Goal: Task Accomplishment & Management: Manage account settings

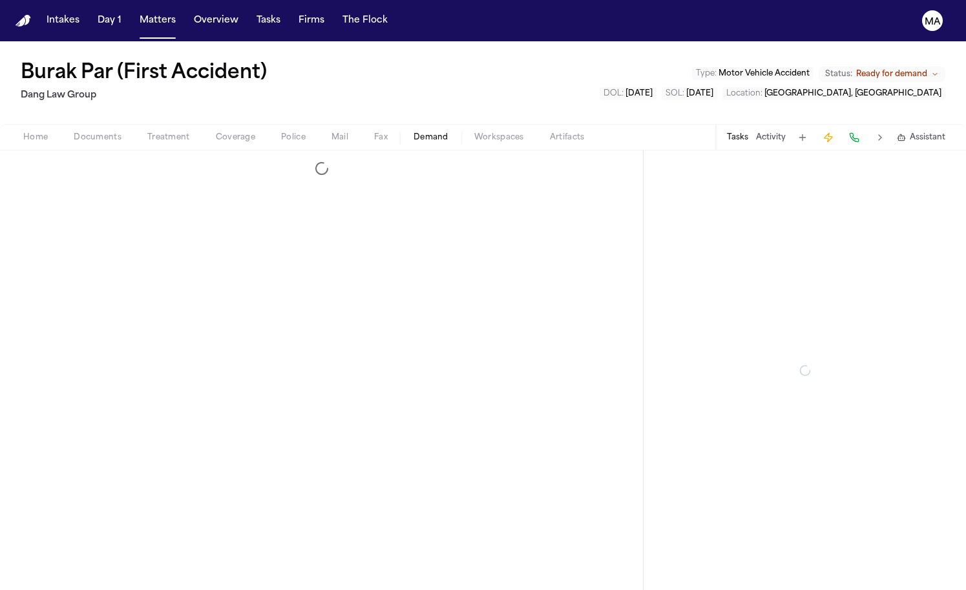
select select "**********"
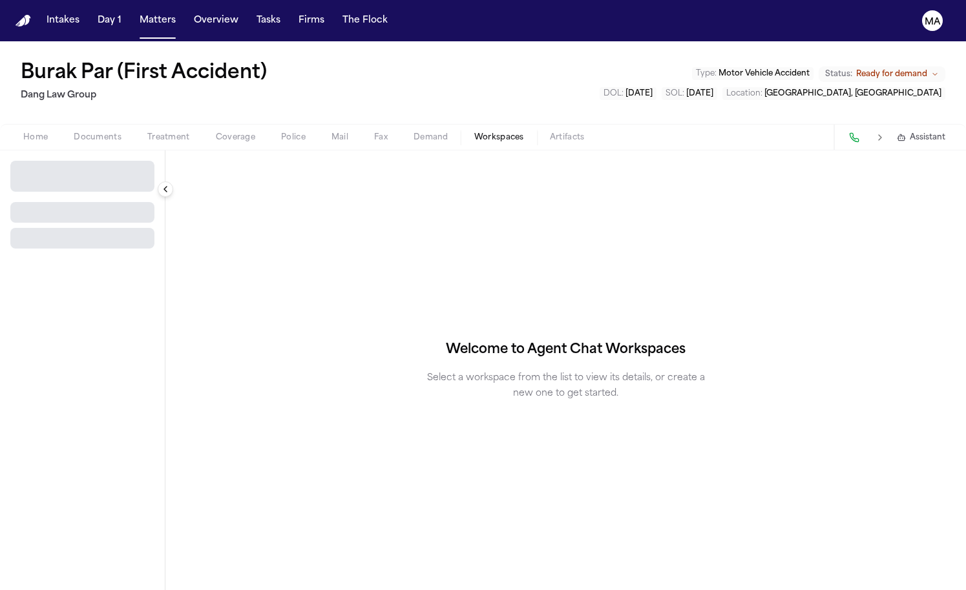
click at [474, 132] on span "Workspaces" at bounding box center [499, 137] width 50 height 10
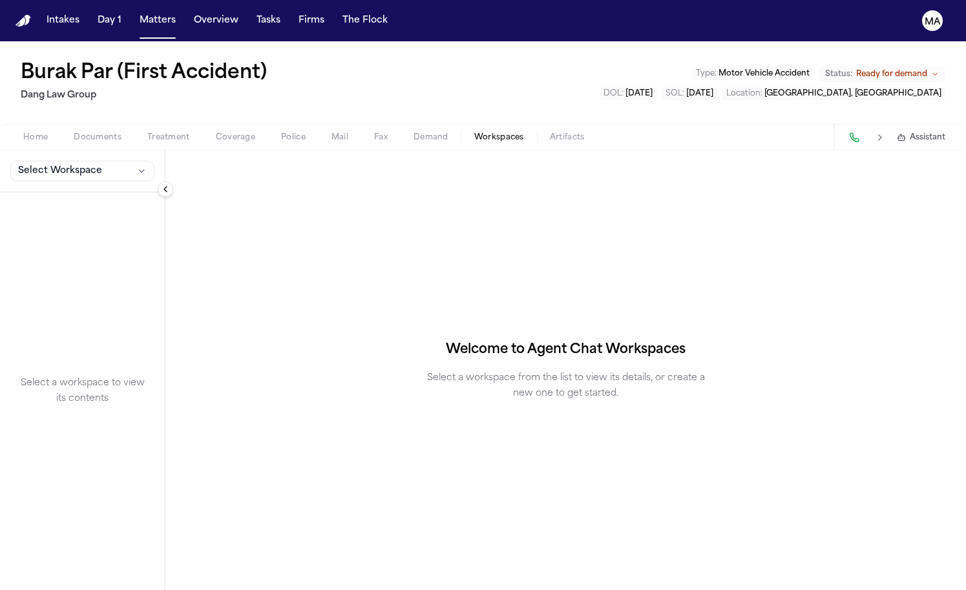
click at [413, 132] on span "Demand" at bounding box center [430, 137] width 35 height 10
select select "**********"
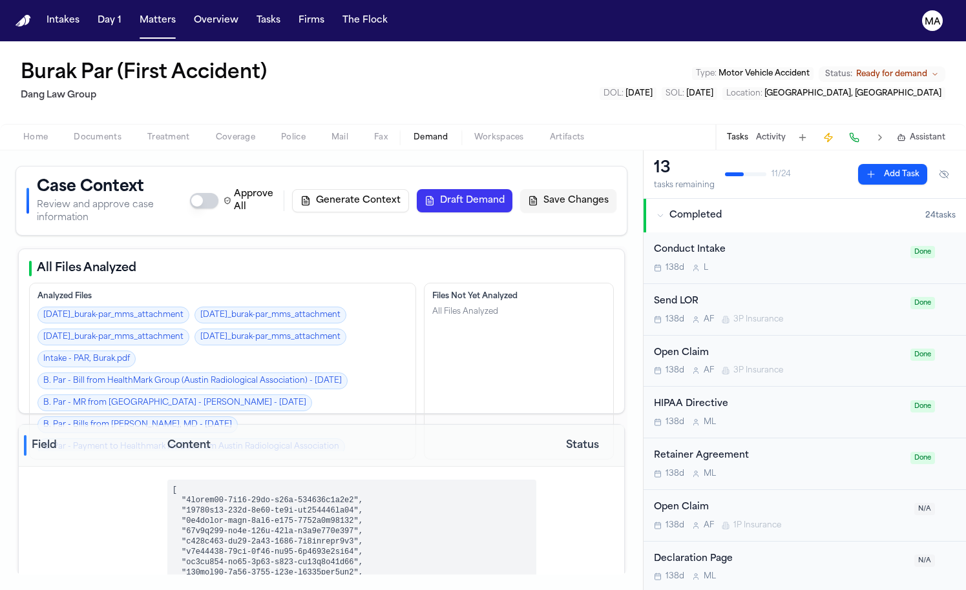
click at [341, 124] on div "Home Documents Treatment Coverage Police Mail Fax Demand Workspaces Artifacts T…" at bounding box center [483, 137] width 966 height 26
click at [474, 132] on span "Workspaces" at bounding box center [499, 137] width 50 height 10
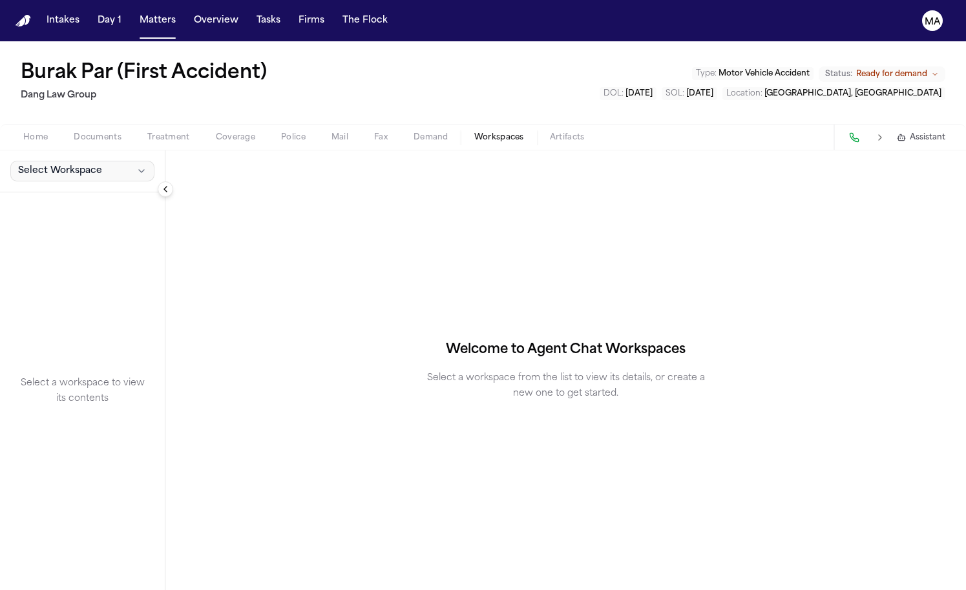
click at [47, 165] on span "Select Workspace" at bounding box center [60, 171] width 84 height 13
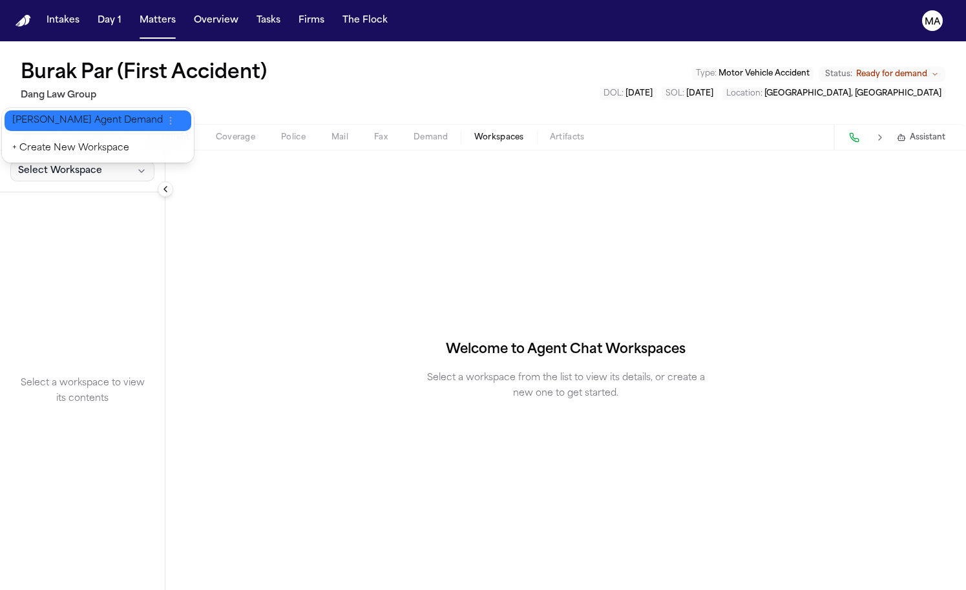
click at [45, 114] on span "[PERSON_NAME] Agent Demand" at bounding box center [87, 120] width 151 height 13
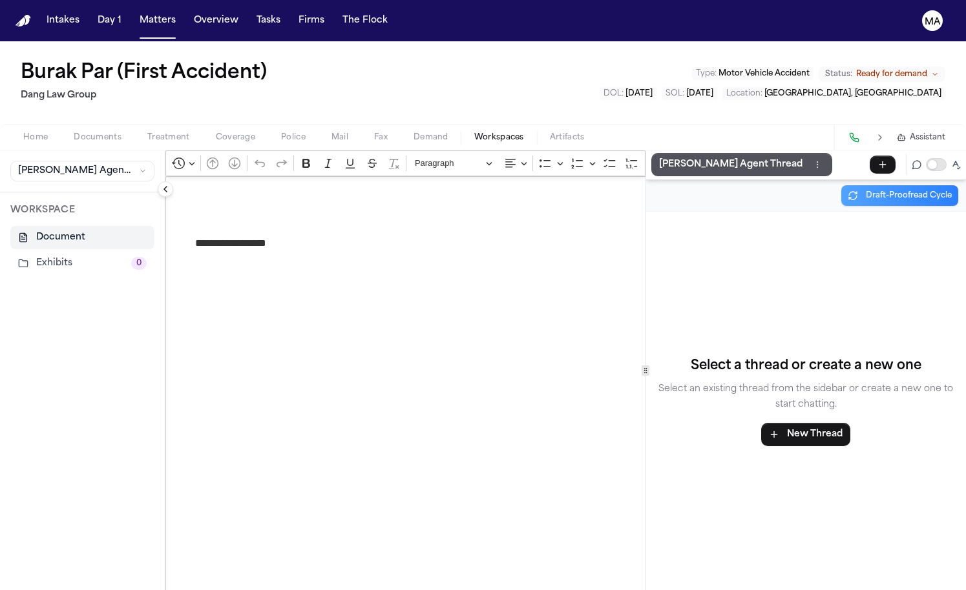
click at [413, 132] on span "Demand" at bounding box center [430, 137] width 35 height 10
select select "**********"
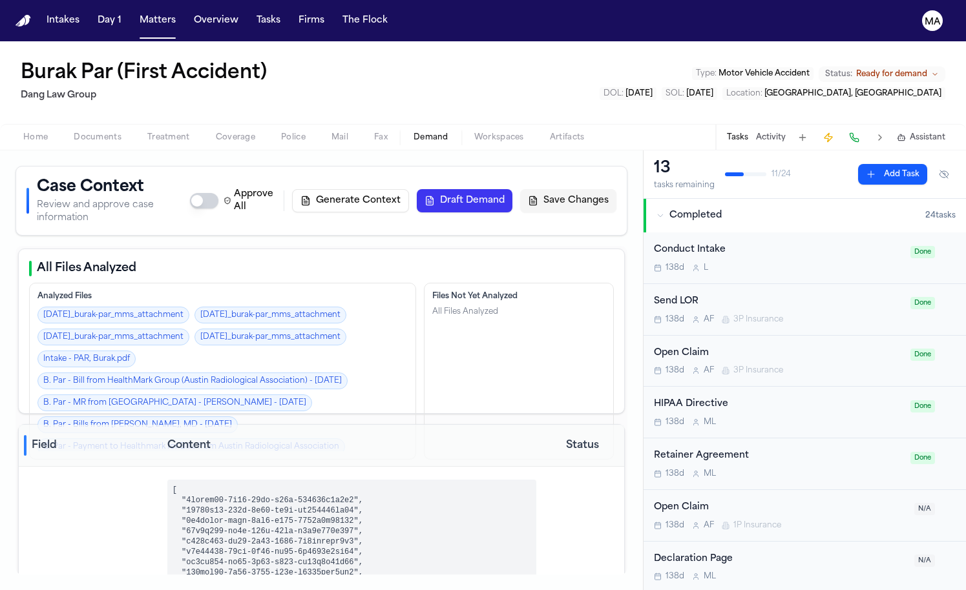
click at [512, 189] on button "Draft Demand" at bounding box center [465, 200] width 96 height 23
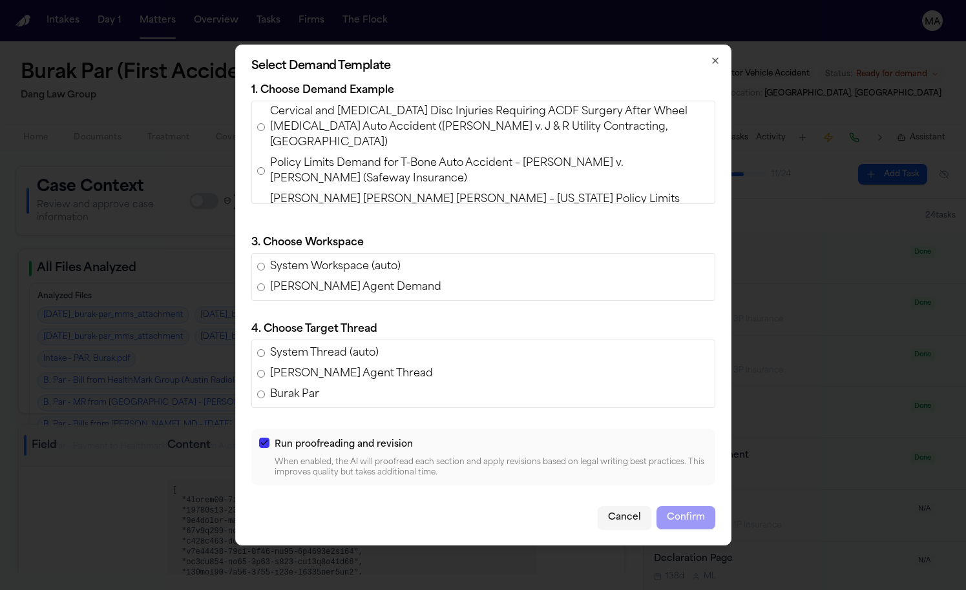
scroll to position [40, 0]
click at [411, 211] on span "[PERSON_NAME] [PERSON_NAME] [PERSON_NAME] – [US_STATE] Policy Limits Demand (Re…" at bounding box center [489, 206] width 439 height 31
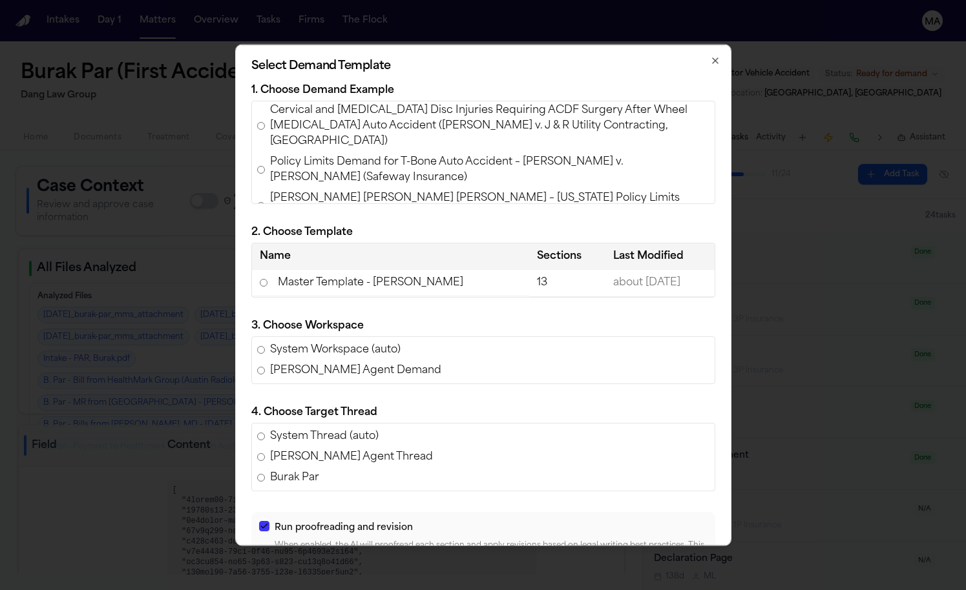
click at [404, 270] on td "Master Template - [PERSON_NAME]" at bounding box center [391, 283] width 278 height 26
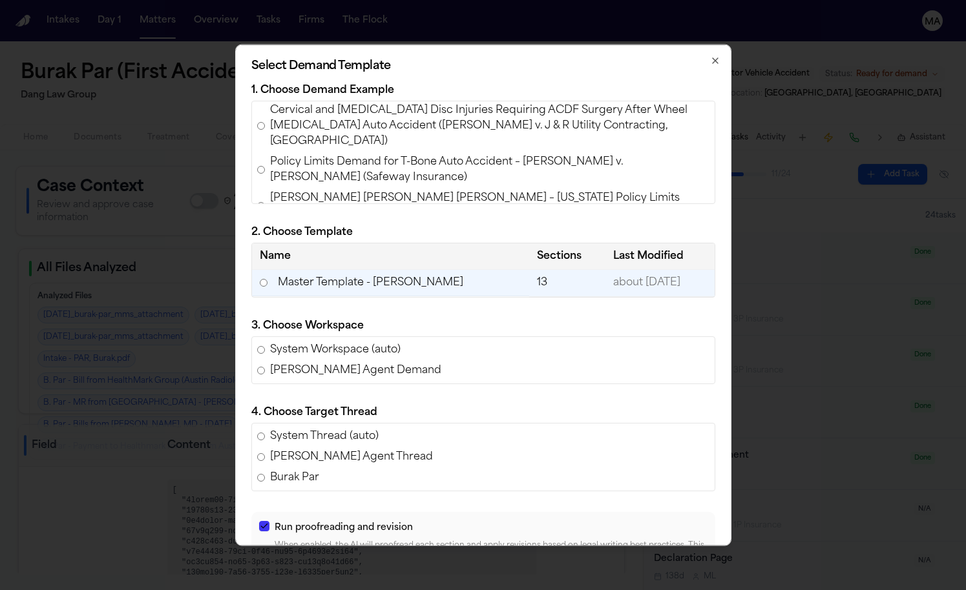
click at [656, 589] on button "Confirm" at bounding box center [685, 600] width 59 height 23
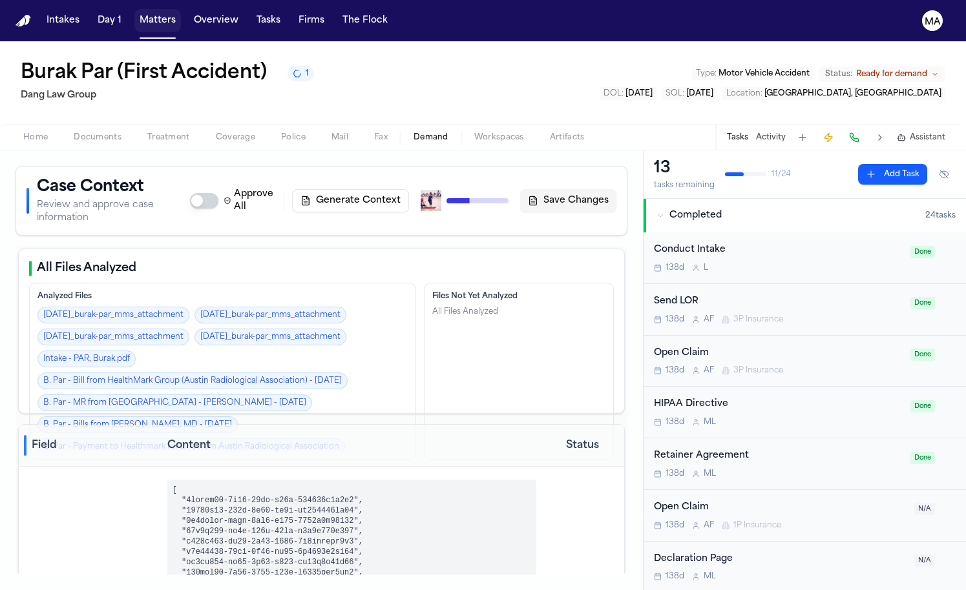
click at [134, 15] on button "Matters" at bounding box center [157, 20] width 47 height 23
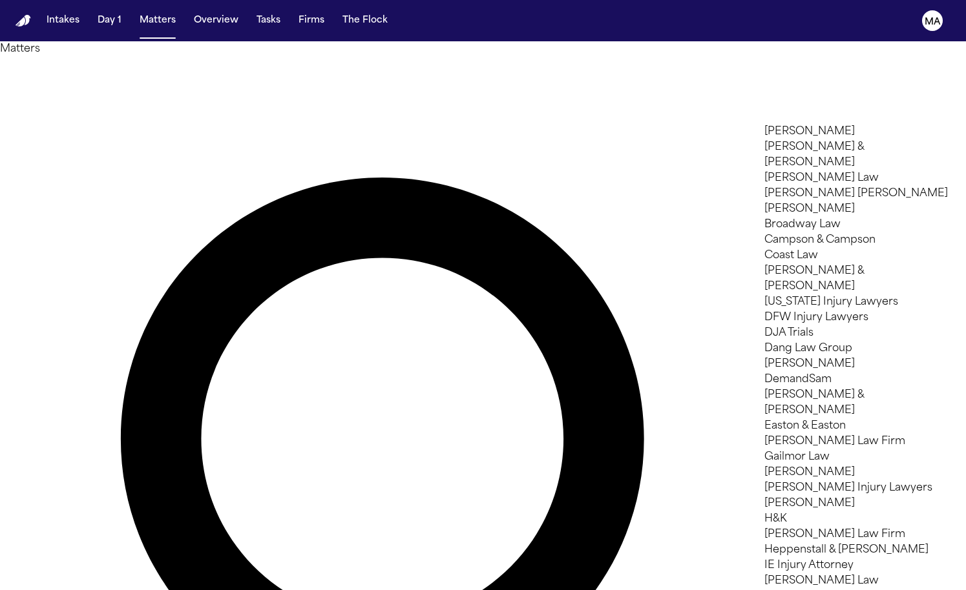
type input "*"
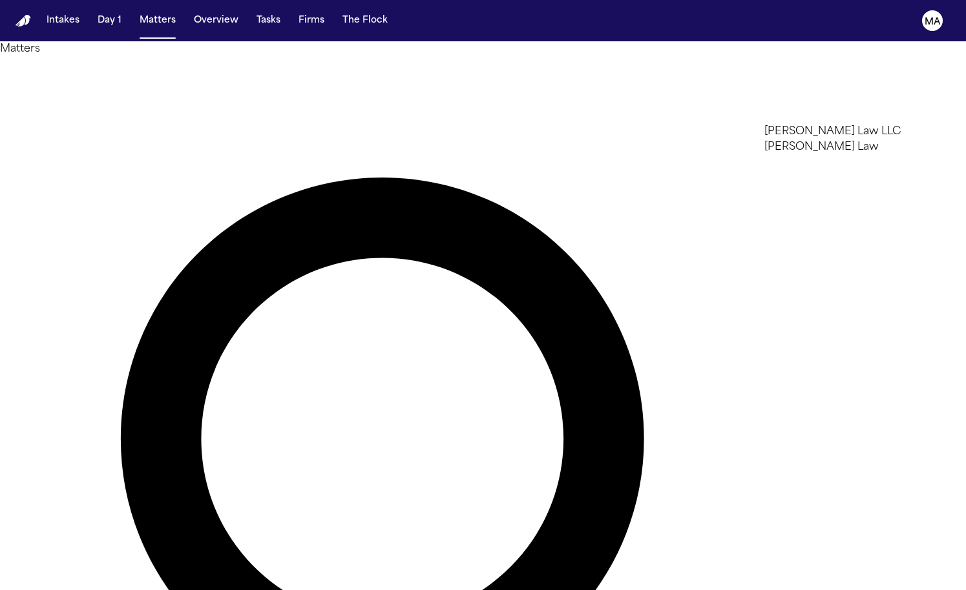
type input "***"
click at [810, 138] on li "[PERSON_NAME] Law" at bounding box center [855, 132] width 183 height 16
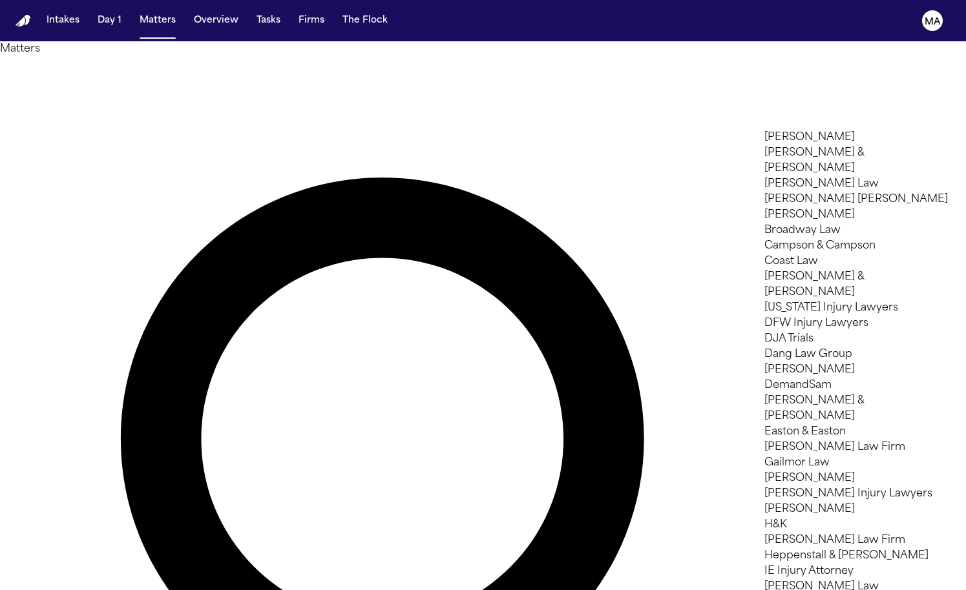
click at [475, 590] on div at bounding box center [483, 590] width 966 height 0
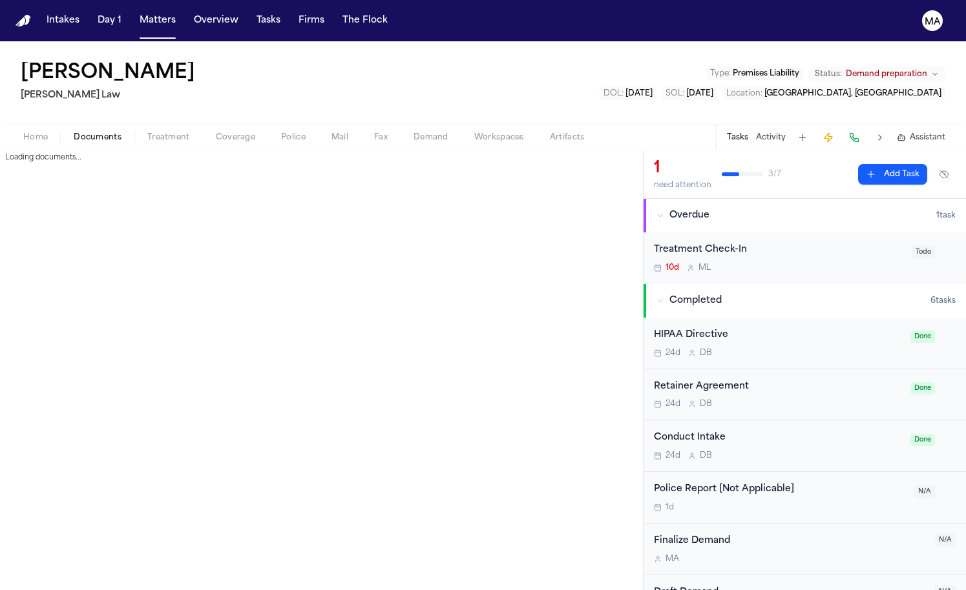
click at [74, 132] on span "Documents" at bounding box center [98, 137] width 48 height 10
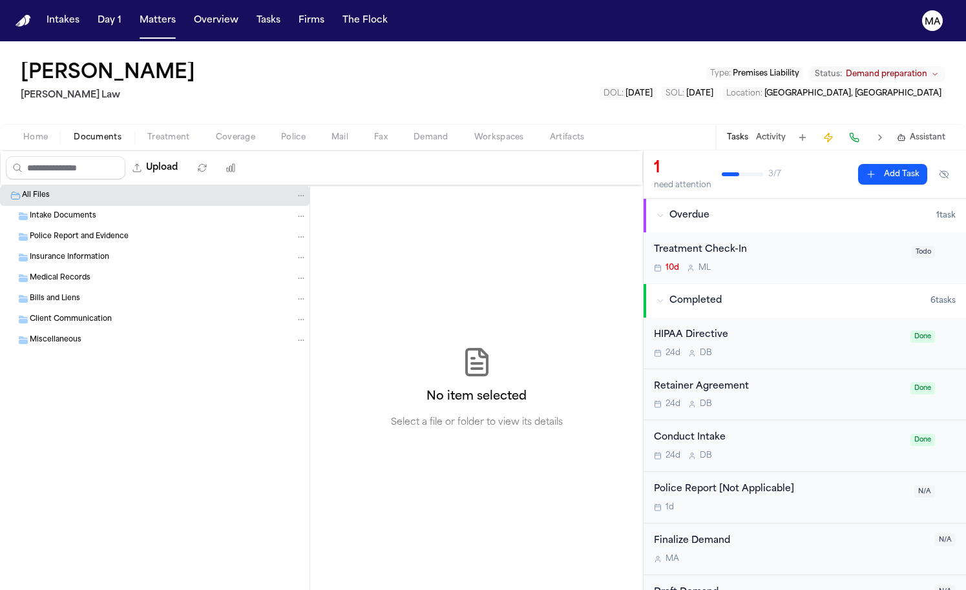
click at [147, 132] on span "Treatment" at bounding box center [168, 137] width 43 height 10
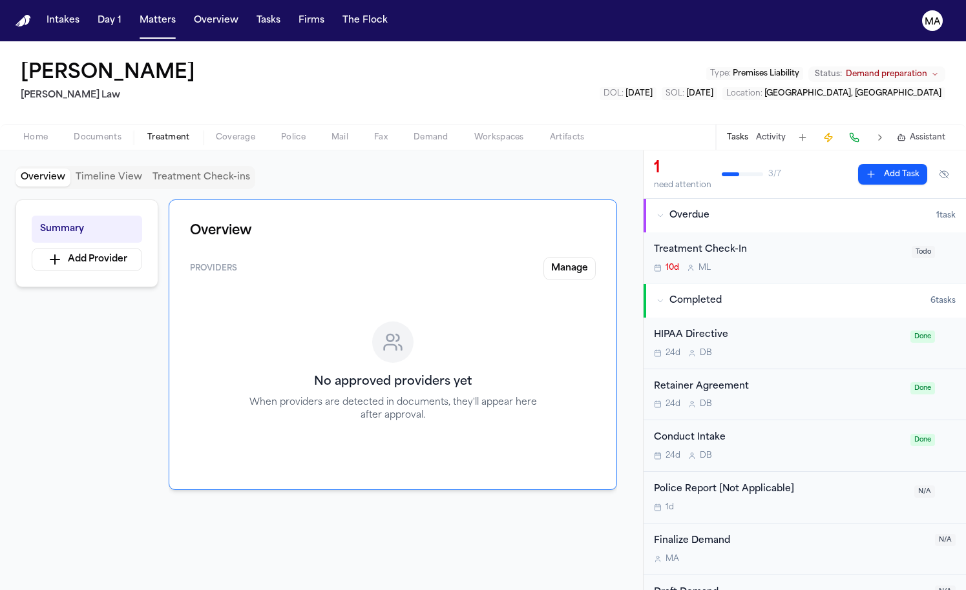
click at [28, 132] on span "Home" at bounding box center [35, 137] width 25 height 10
